Goal: Task Accomplishment & Management: Complete application form

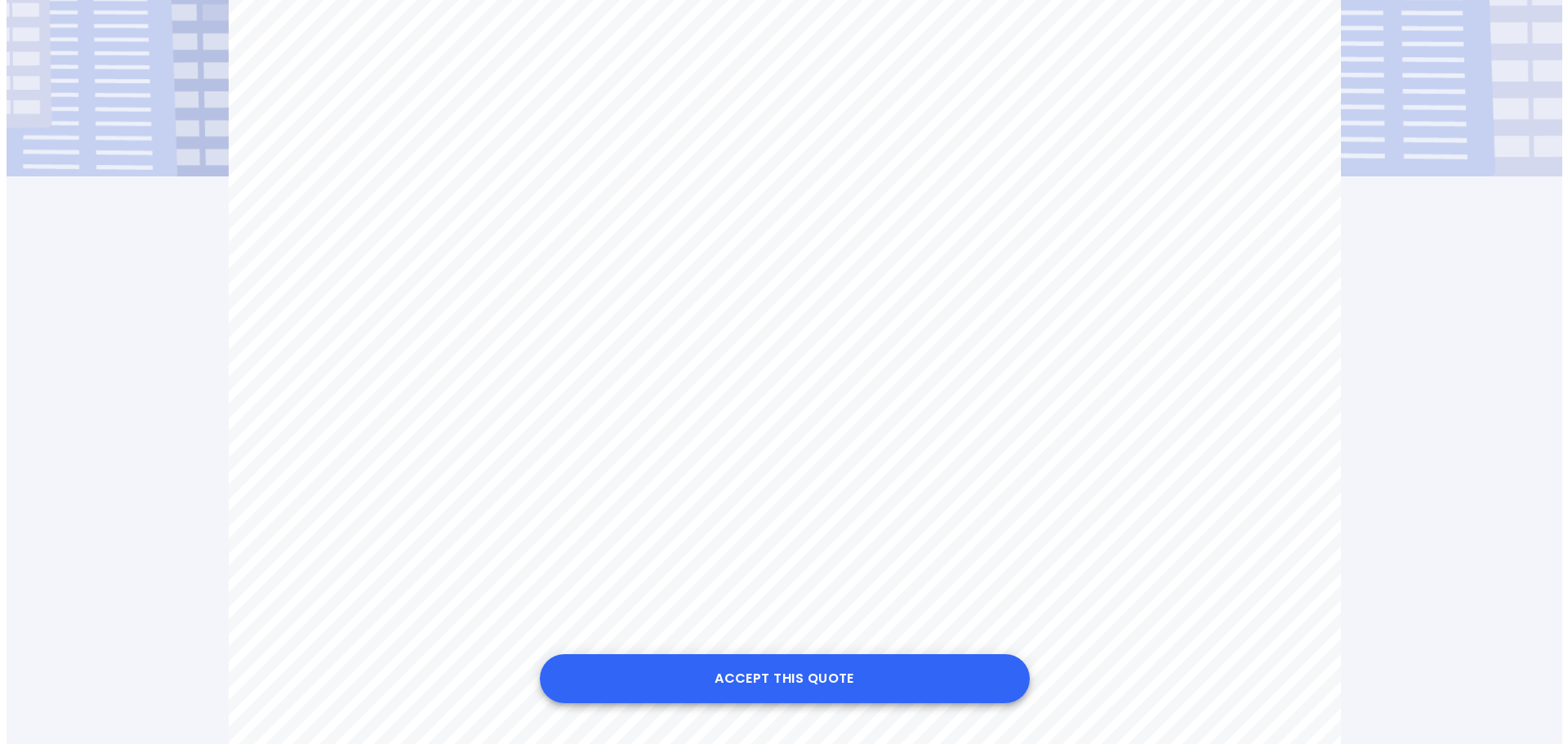
scroll to position [435, 0]
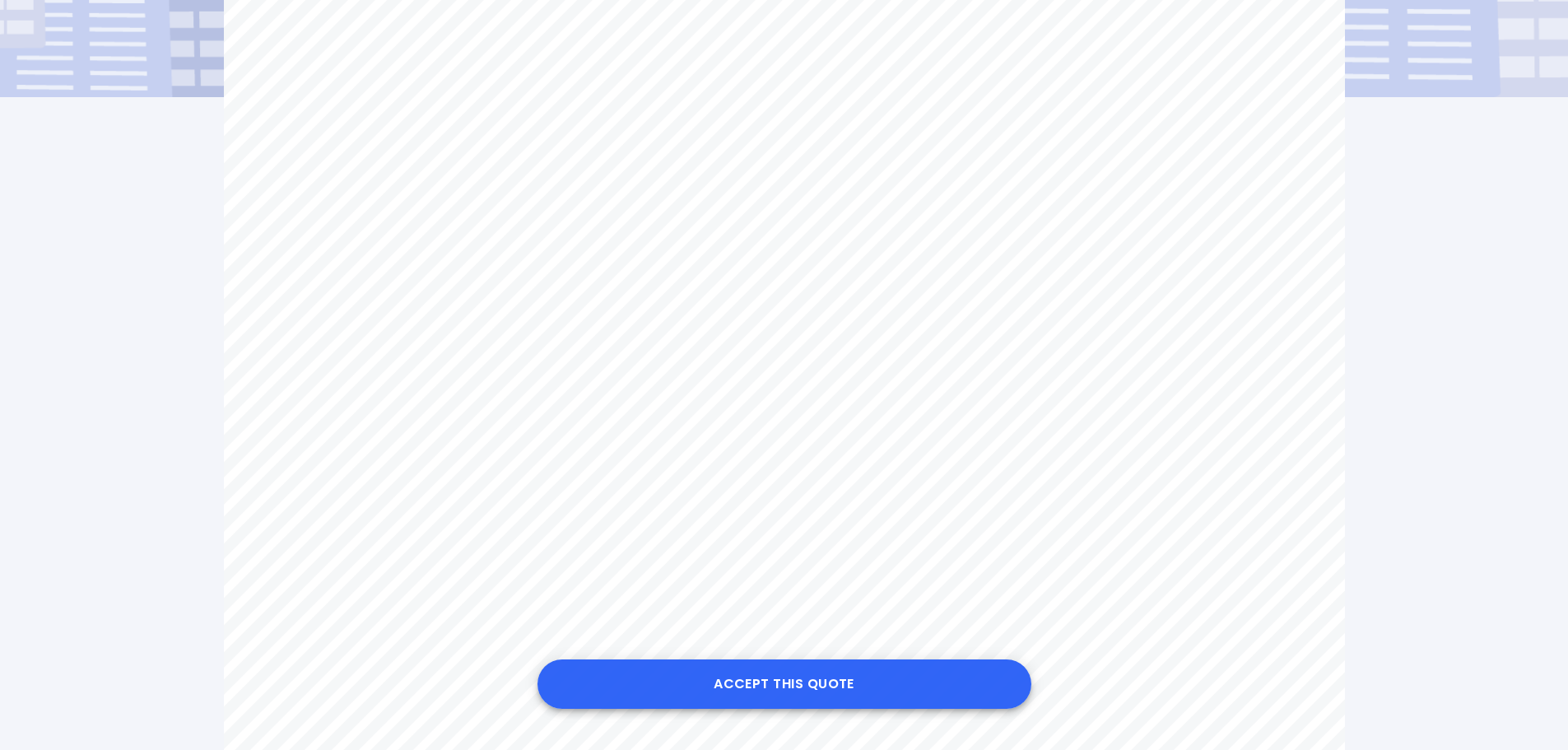
click at [765, 685] on button "Accept this Quote" at bounding box center [784, 684] width 493 height 50
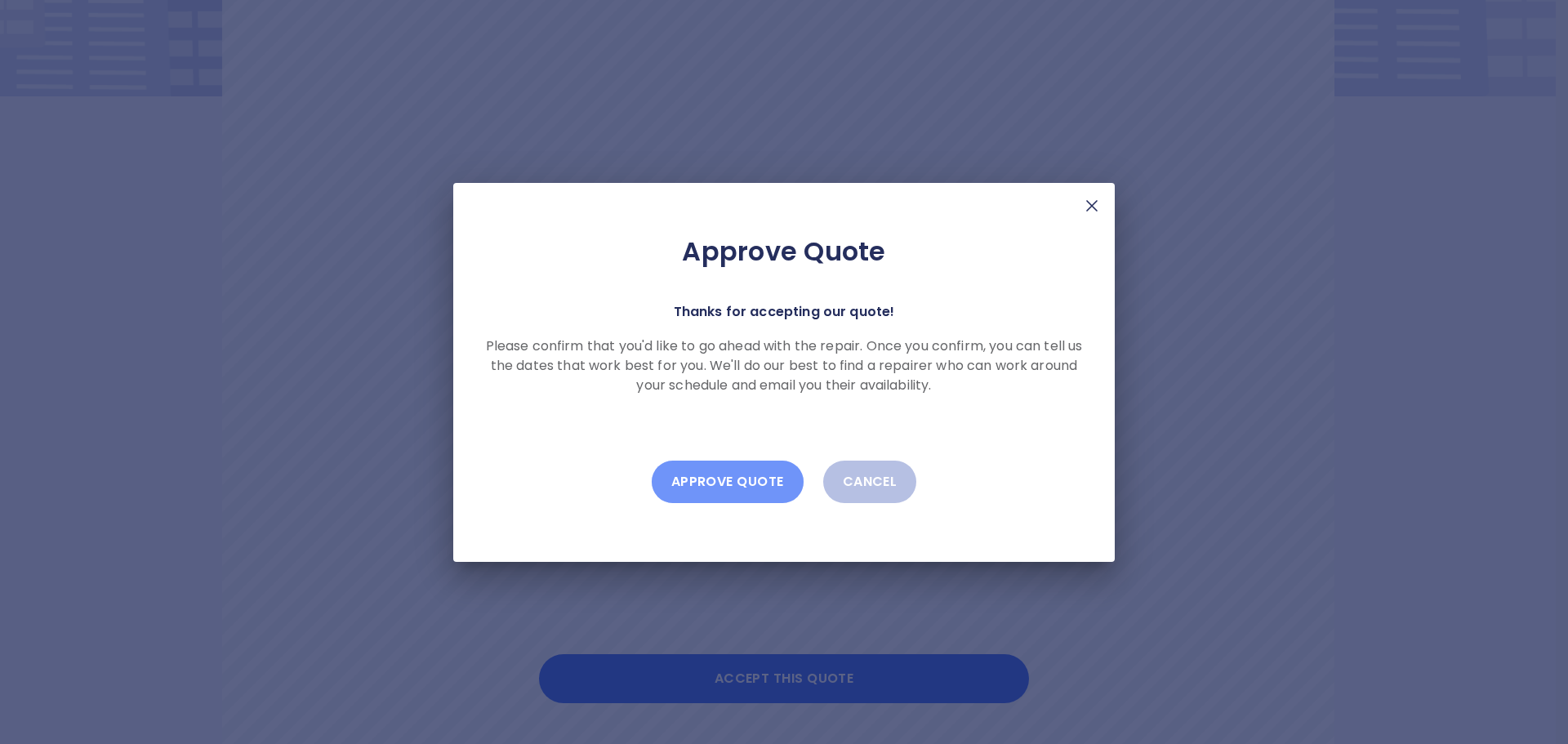
click at [718, 485] on button "Approve Quote" at bounding box center [728, 481] width 152 height 42
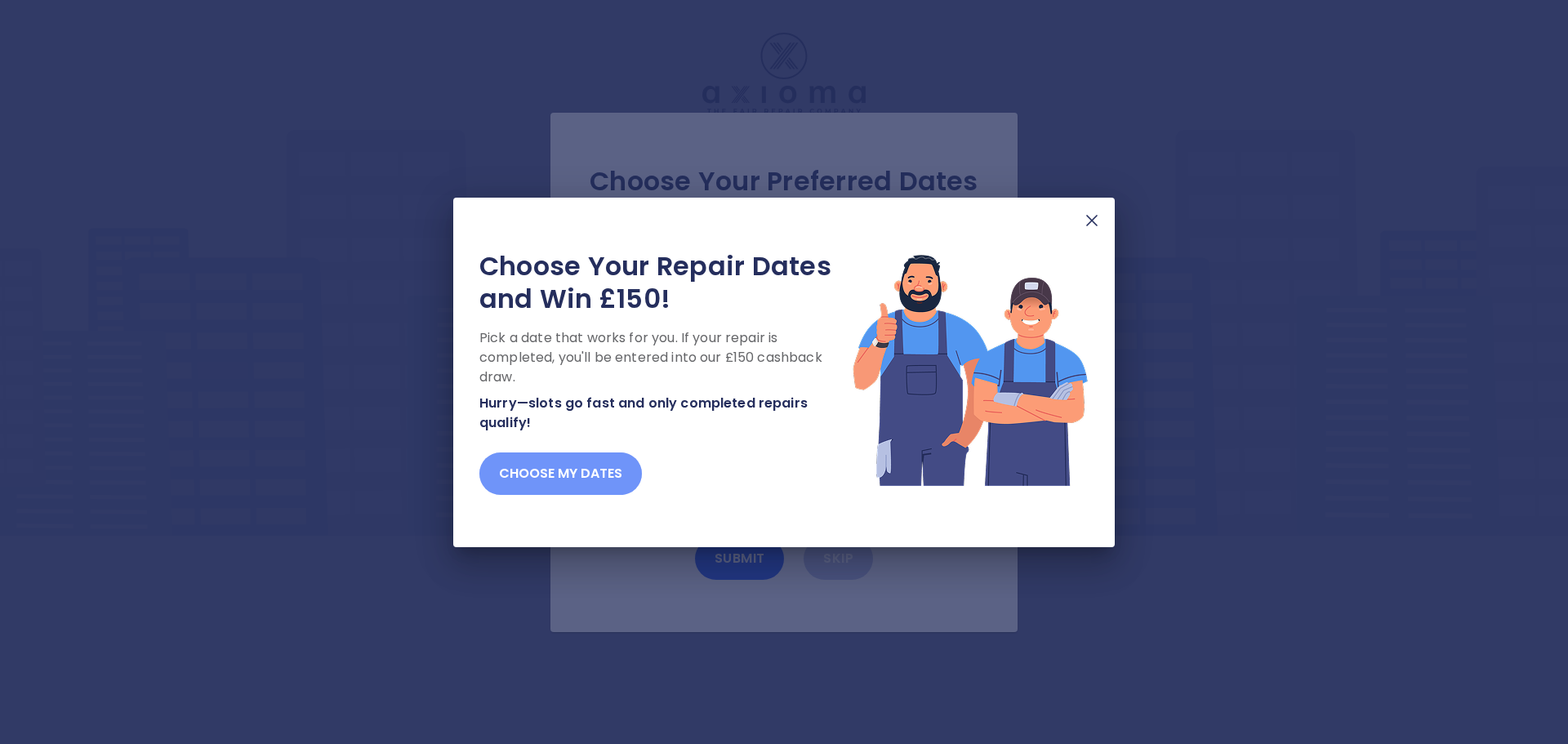
click at [579, 464] on button "Choose my dates" at bounding box center [560, 473] width 162 height 42
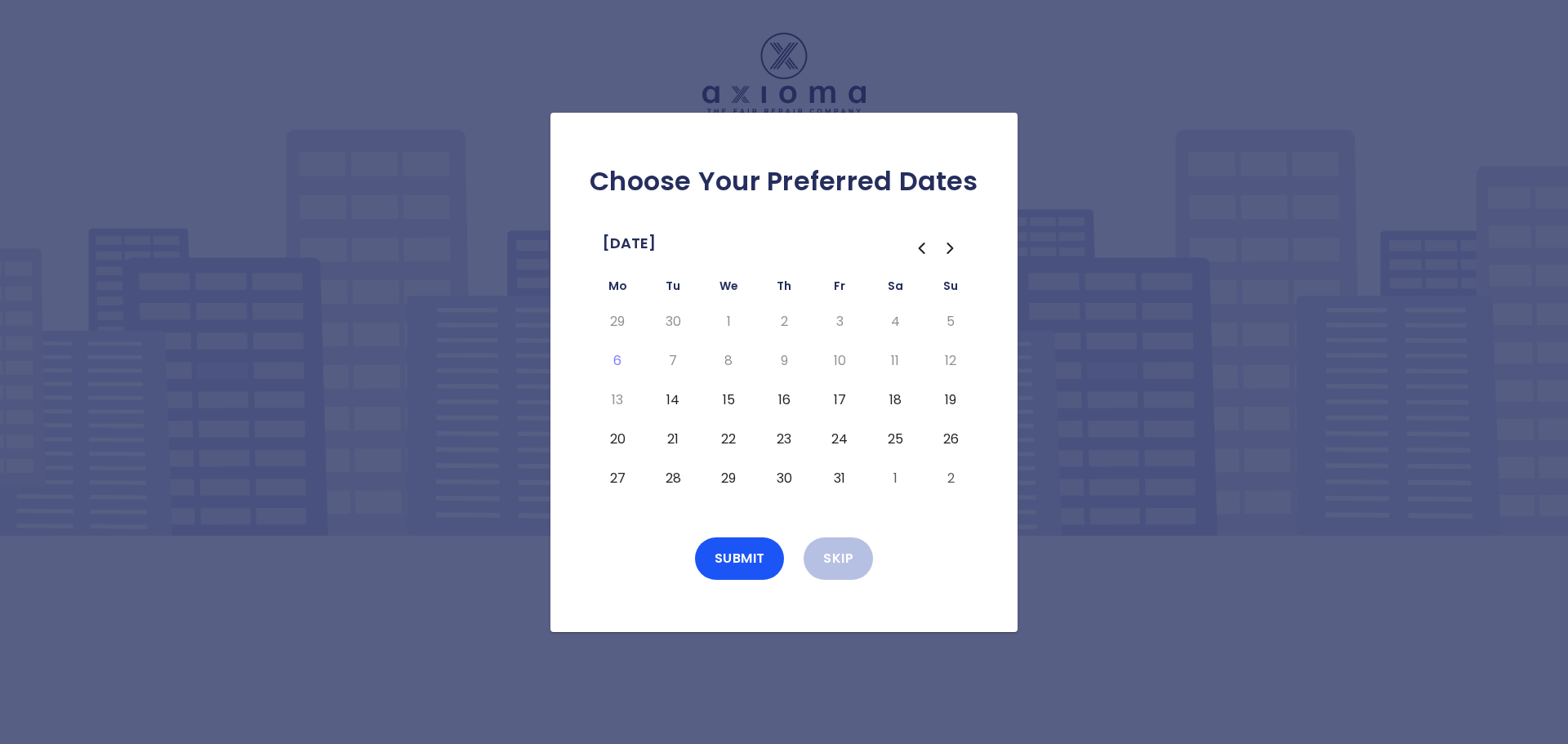
click at [727, 478] on button "29" at bounding box center [729, 478] width 29 height 26
click at [743, 550] on button "Submit" at bounding box center [740, 558] width 90 height 42
